Goal: Task Accomplishment & Management: Manage account settings

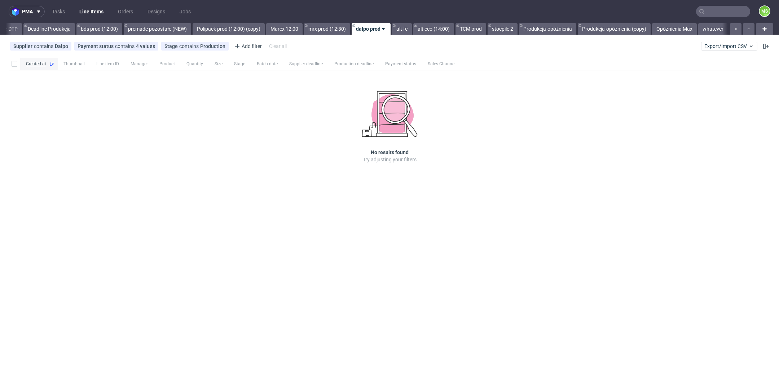
scroll to position [0, 1238]
click at [403, 27] on link "alt fc" at bounding box center [402, 29] width 20 height 12
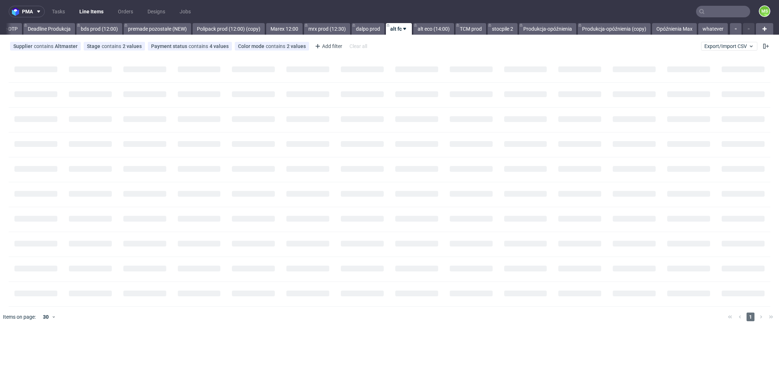
scroll to position [0, 1238]
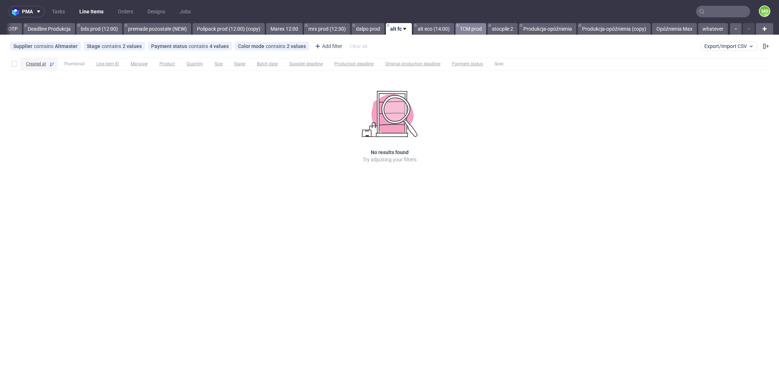
click at [464, 31] on link "TCM prod" at bounding box center [471, 29] width 31 height 12
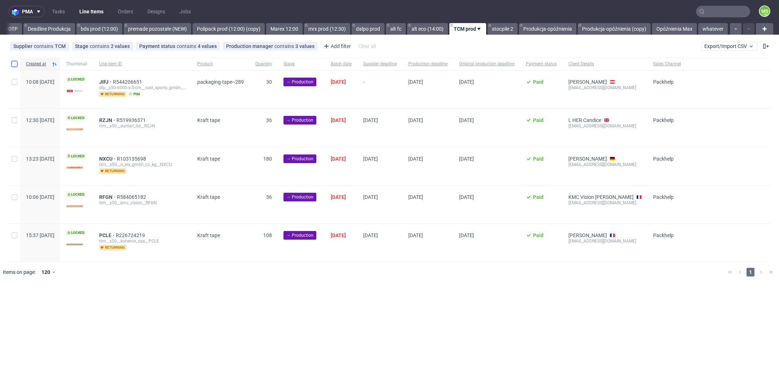
click at [16, 65] on input "checkbox" at bounding box center [15, 64] width 6 height 6
checkbox input "true"
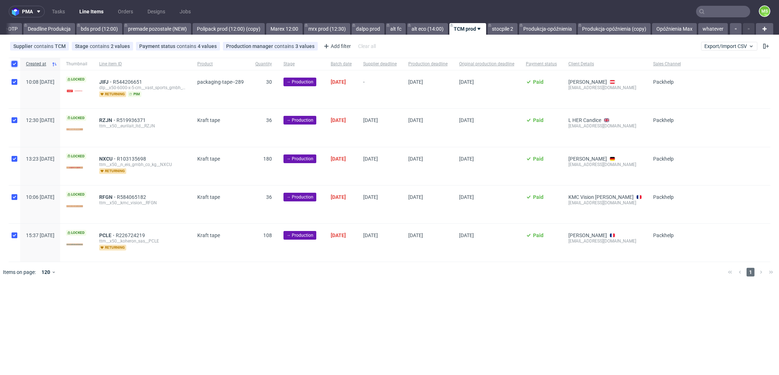
checkbox input "true"
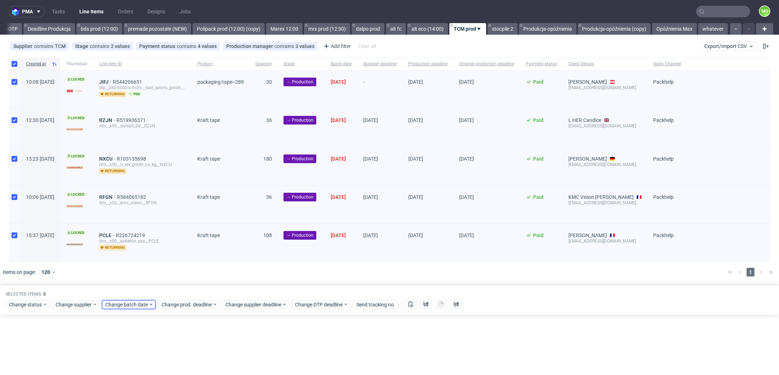
click at [134, 305] on span "Change batch date" at bounding box center [126, 304] width 43 height 7
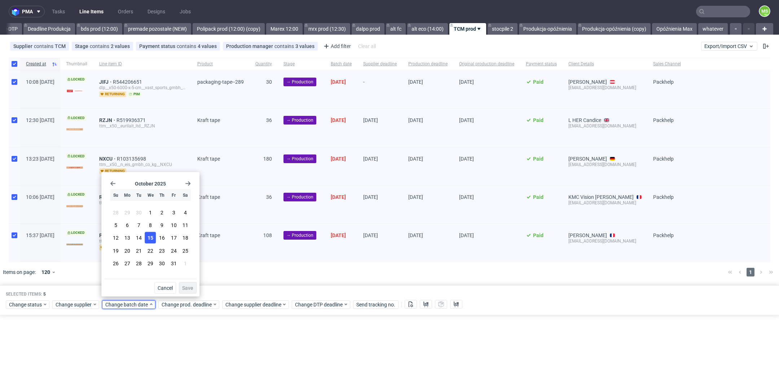
click at [153, 240] on button "15" at bounding box center [150, 238] width 11 height 12
click at [186, 284] on button "Save" at bounding box center [188, 288] width 18 height 12
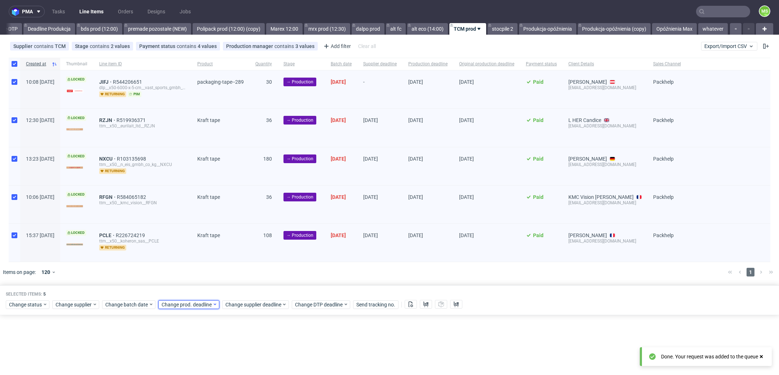
click at [197, 301] on span "Change prod. deadline" at bounding box center [187, 304] width 51 height 7
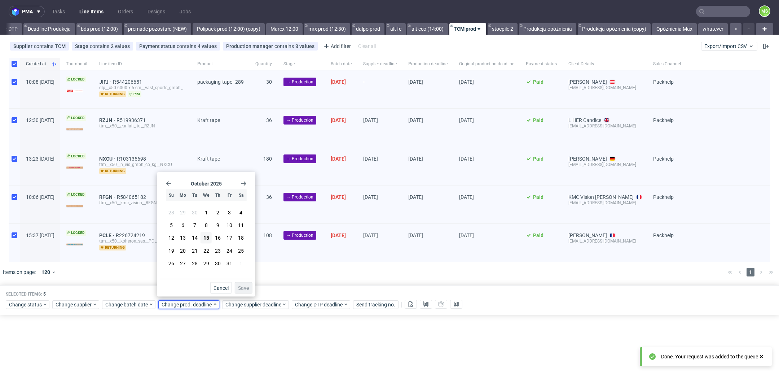
click at [245, 185] on icon "Go forward 1 month" at bounding box center [244, 184] width 6 height 6
click at [165, 187] on div "November 2025 Su Mo Tu We Th Fr Sa 26 27 28 29 30 31 1 2 3 4 5 6 7 8 9 10 11 12…" at bounding box center [206, 227] width 92 height 104
click at [227, 224] on button "7" at bounding box center [229, 224] width 11 height 12
click at [188, 235] on button "10" at bounding box center [183, 236] width 11 height 12
click at [249, 288] on button "Save" at bounding box center [244, 288] width 18 height 12
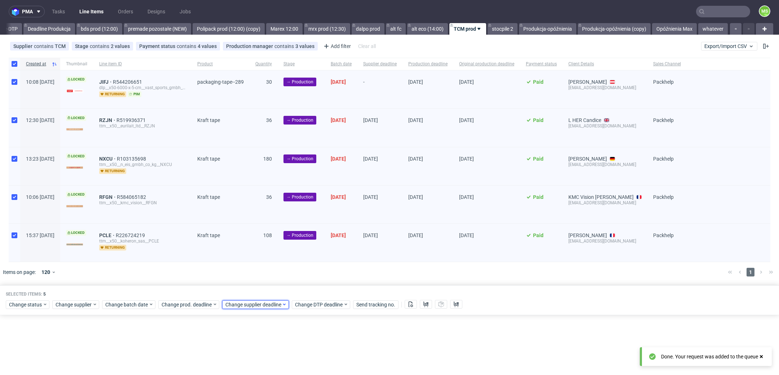
click at [256, 301] on span "Change supplier deadline" at bounding box center [254, 304] width 56 height 7
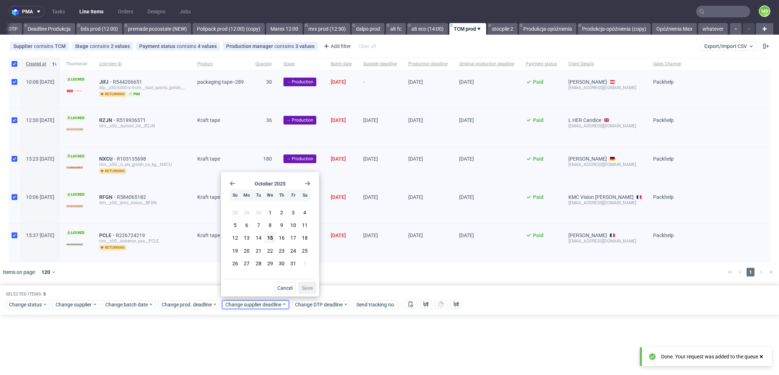
click at [309, 183] on use "Go forward 1 month" at bounding box center [307, 184] width 5 height 4
click at [246, 236] on span "10" at bounding box center [247, 235] width 6 height 7
click at [314, 287] on button "Save" at bounding box center [308, 288] width 18 height 12
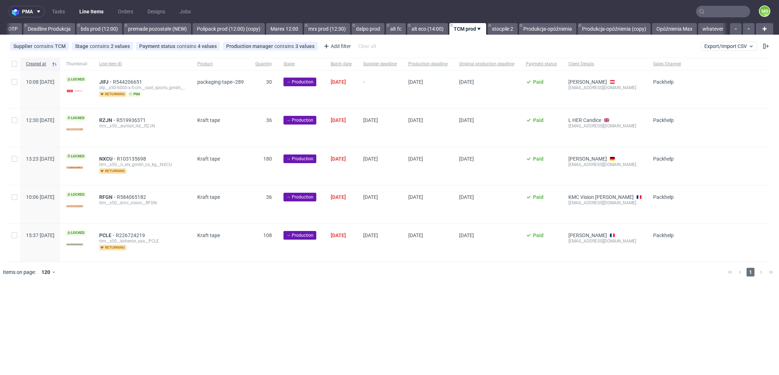
scroll to position [0, 1238]
click at [741, 48] on span "Export/Import CSV" at bounding box center [730, 46] width 50 height 6
click at [722, 78] on link "Import shipments CSV" at bounding box center [712, 76] width 84 height 12
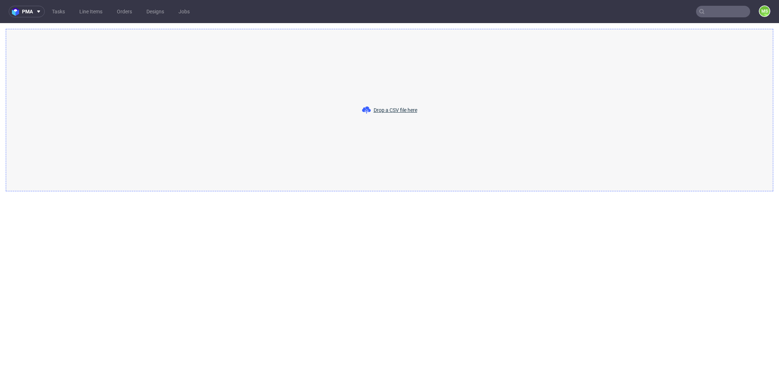
click at [95, 5] on nav "pma Tasks Line Items Orders Designs Jobs MS" at bounding box center [389, 11] width 779 height 23
click at [95, 10] on link "Line Items" at bounding box center [91, 12] width 32 height 12
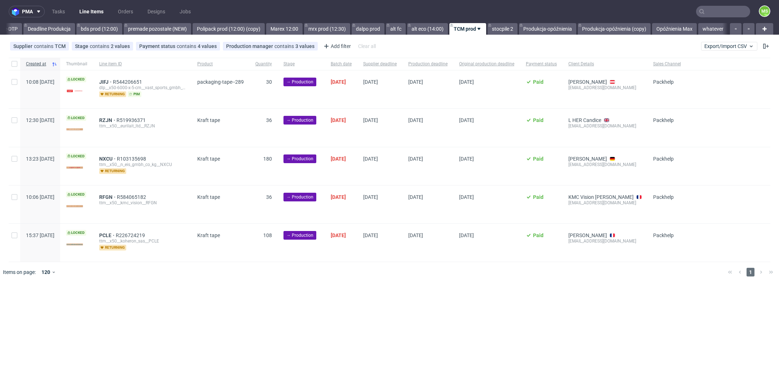
scroll to position [0, 1238]
click at [17, 65] on input "checkbox" at bounding box center [15, 64] width 6 height 6
checkbox input "true"
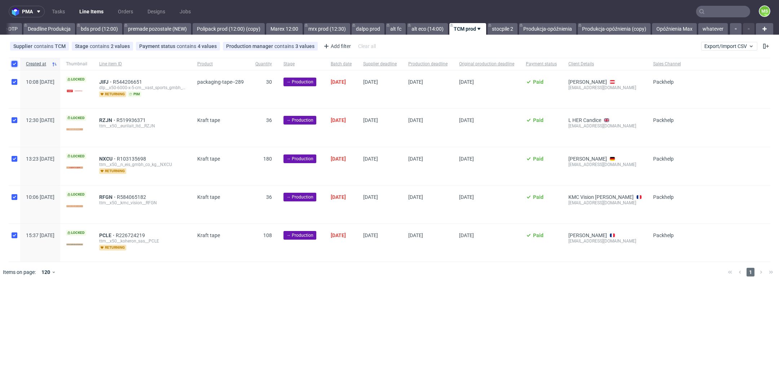
checkbox input "true"
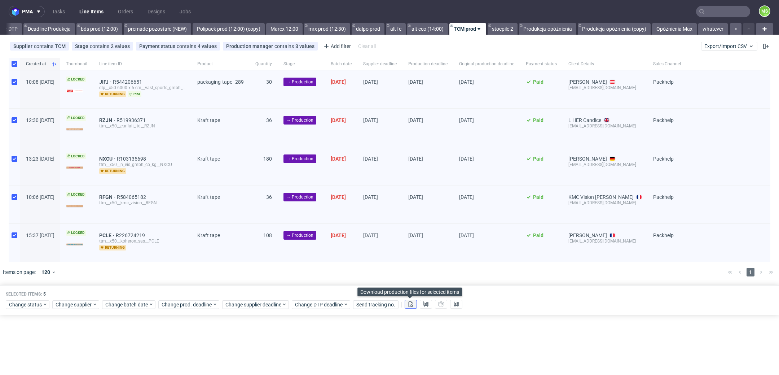
click at [412, 305] on button at bounding box center [411, 304] width 12 height 9
click at [427, 303] on use at bounding box center [426, 304] width 5 height 6
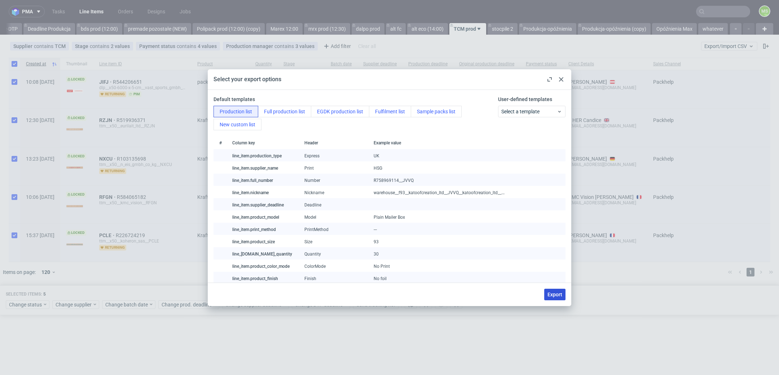
click at [552, 292] on span "Export" at bounding box center [555, 294] width 15 height 5
checkbox input "false"
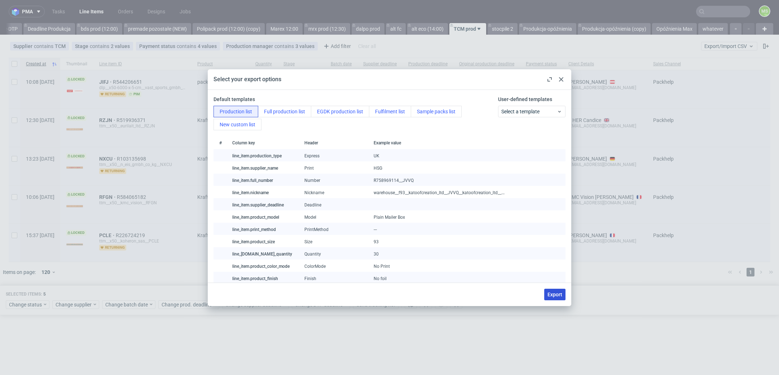
checkbox input "false"
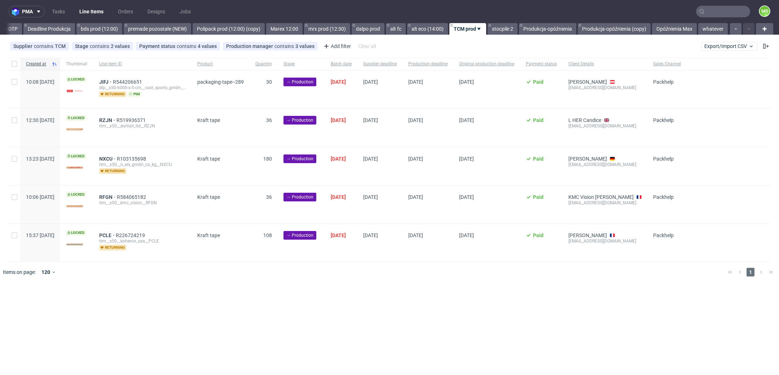
click at [15, 60] on div at bounding box center [15, 64] width 12 height 12
checkbox input "true"
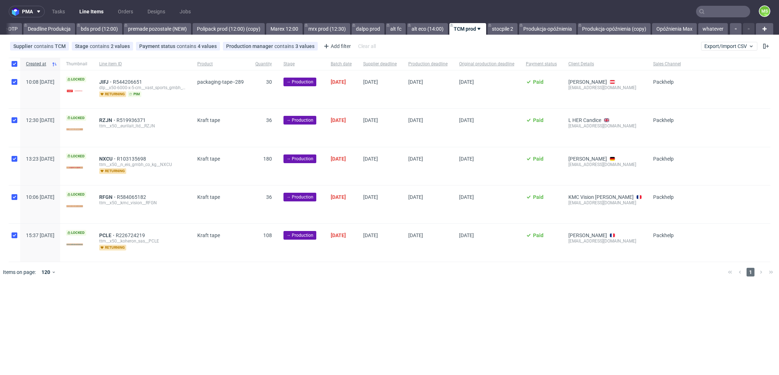
checkbox input "true"
click at [46, 301] on icon at bounding box center [45, 304] width 5 height 6
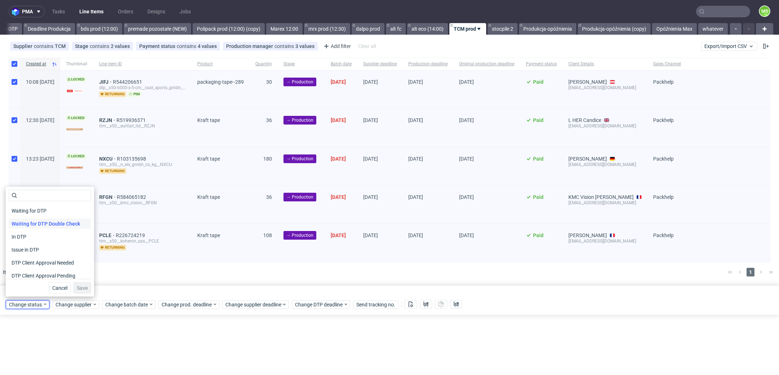
scroll to position [94, 0]
click at [61, 218] on div "In Production" at bounding box center [50, 220] width 83 height 10
click at [79, 287] on span "Save" at bounding box center [82, 287] width 11 height 5
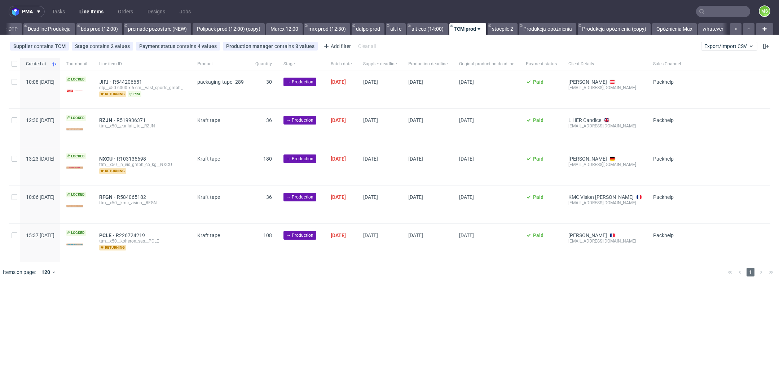
scroll to position [0, 1238]
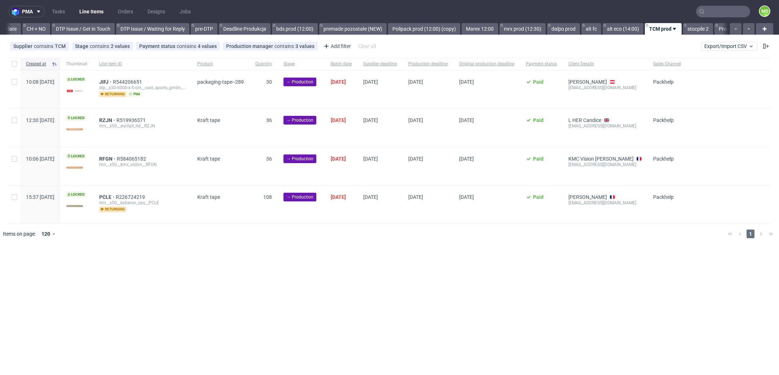
scroll to position [0, 1107]
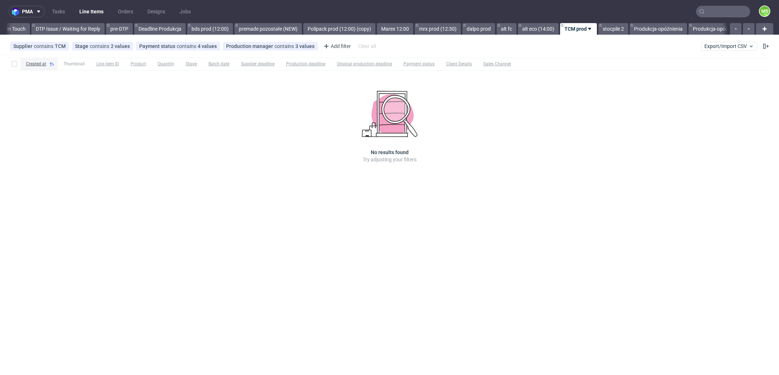
scroll to position [0, 1170]
